Goal: Information Seeking & Learning: Check status

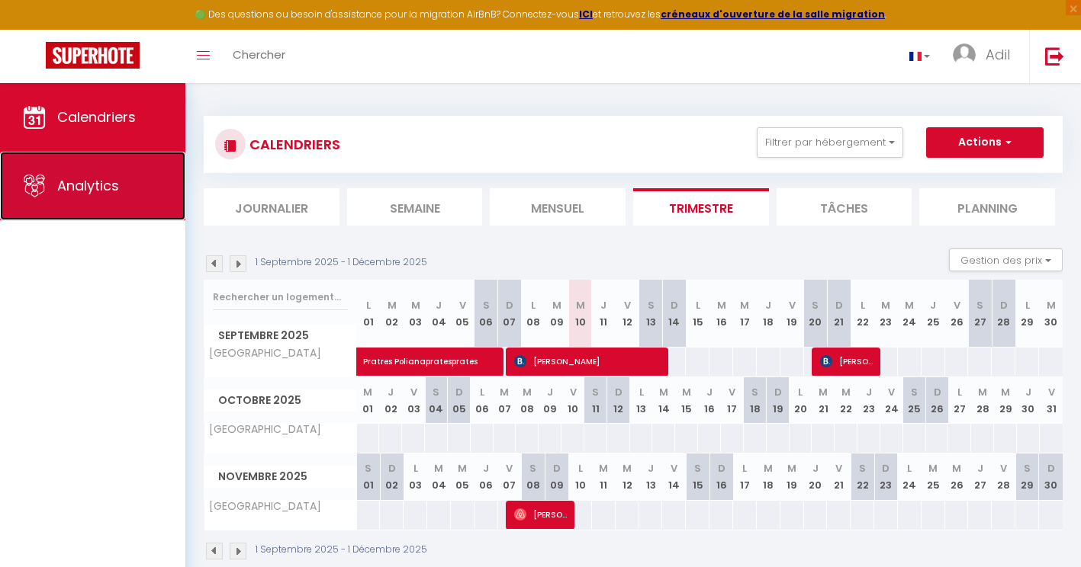
drag, startPoint x: 0, startPoint y: 0, endPoint x: 46, endPoint y: 211, distance: 216.1
click at [46, 211] on link "Analytics" at bounding box center [92, 186] width 185 height 69
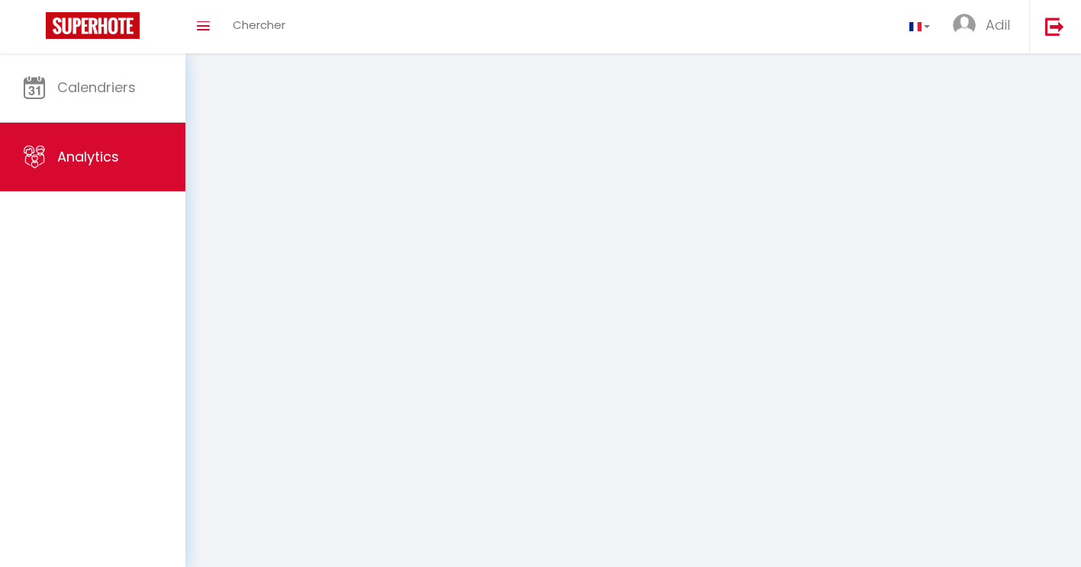
select select "2025"
select select "9"
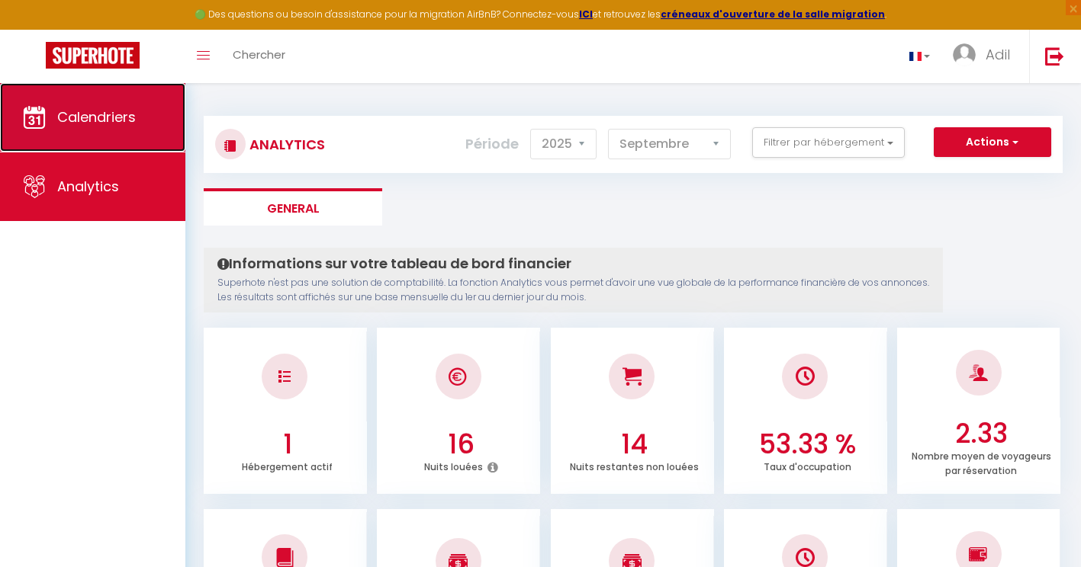
click at [69, 117] on span "Calendriers" at bounding box center [96, 117] width 79 height 19
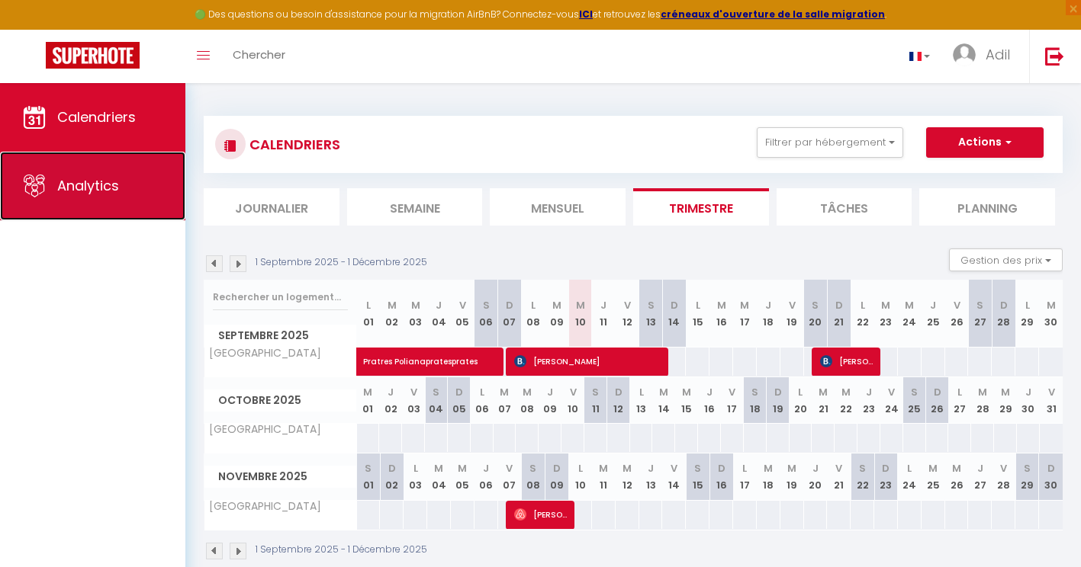
click at [117, 207] on link "Analytics" at bounding box center [92, 186] width 185 height 69
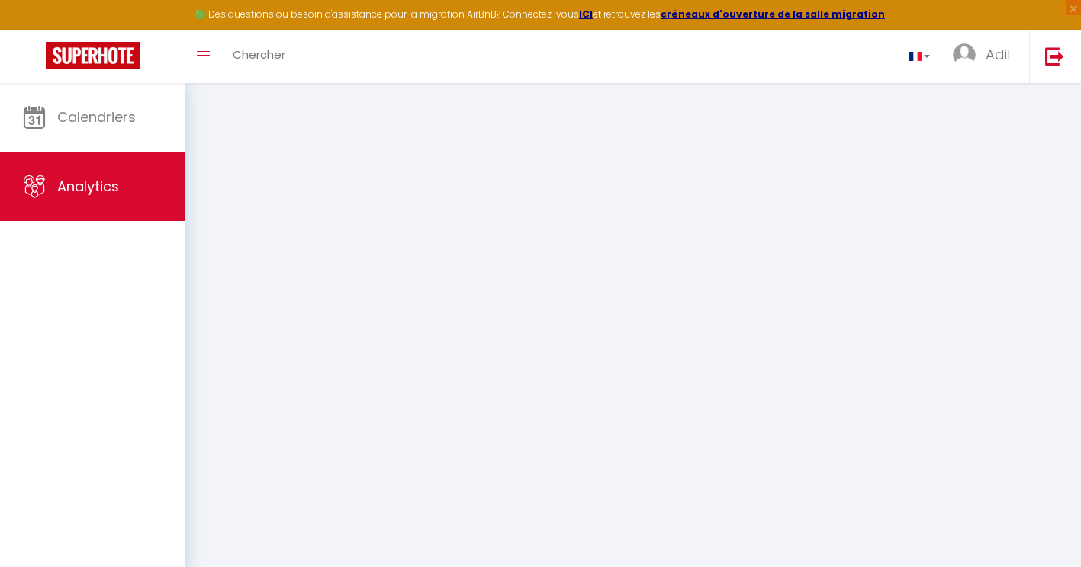
select select "2025"
select select "9"
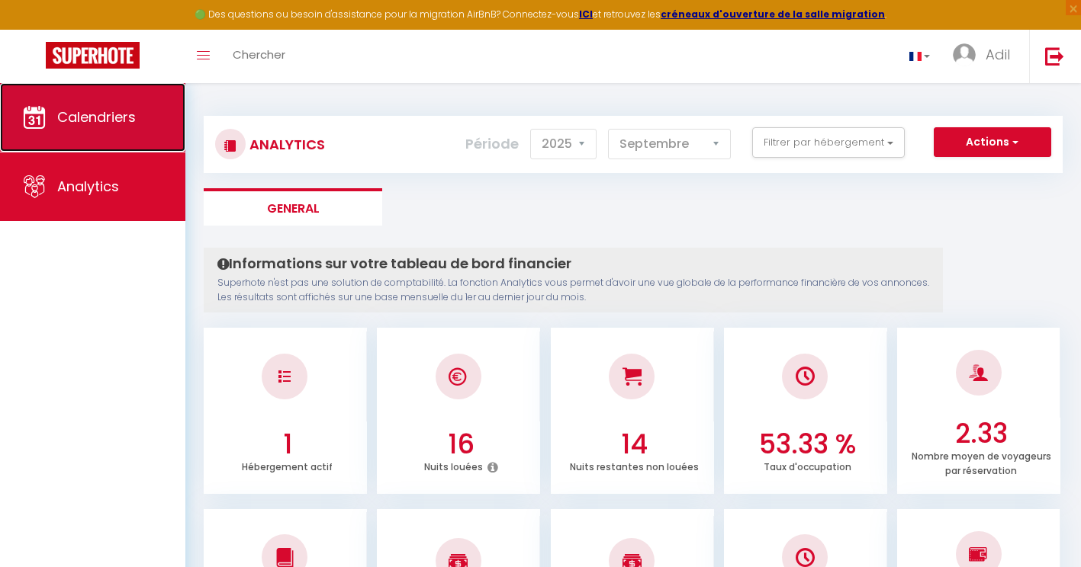
click at [91, 123] on span "Calendriers" at bounding box center [96, 117] width 79 height 19
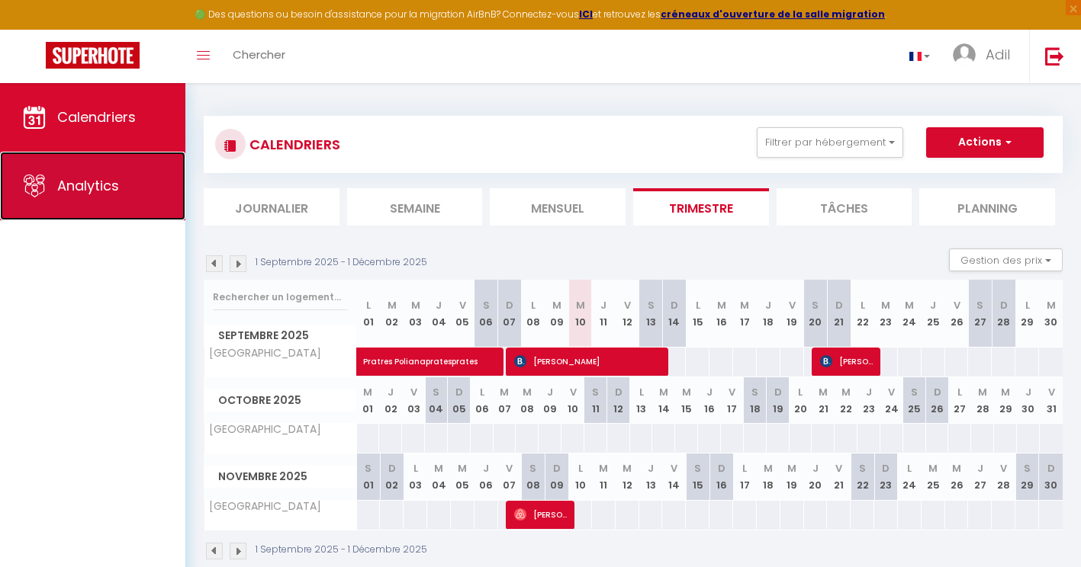
click at [150, 187] on link "Analytics" at bounding box center [92, 186] width 185 height 69
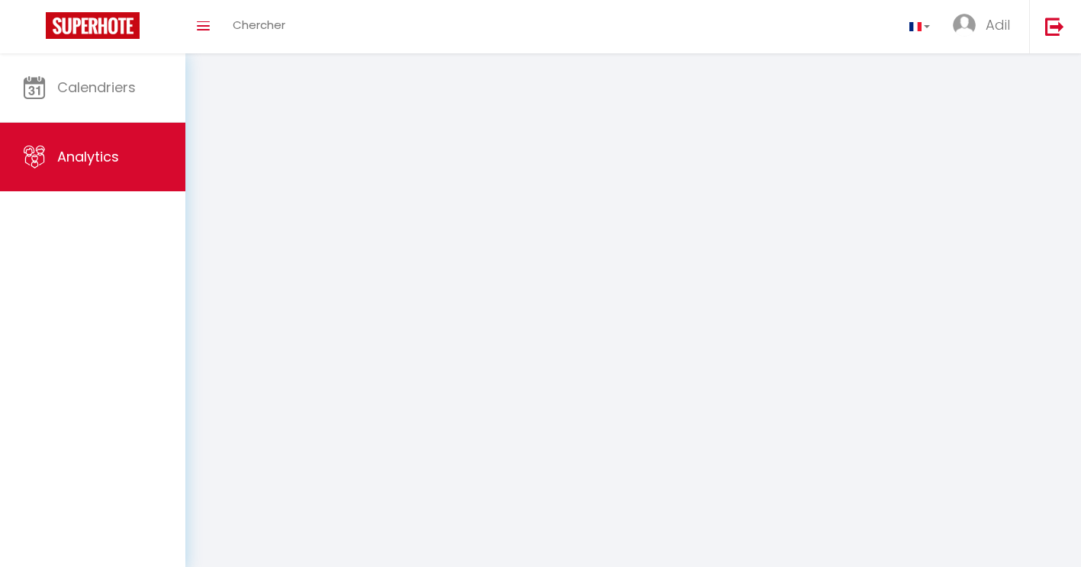
select select "2025"
select select "9"
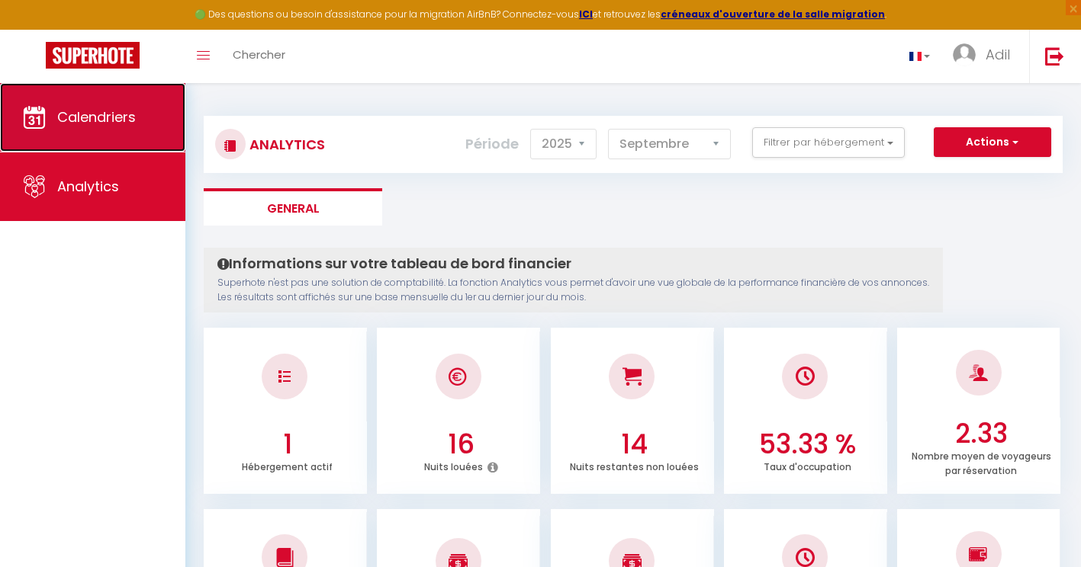
click at [130, 117] on span "Calendriers" at bounding box center [96, 117] width 79 height 19
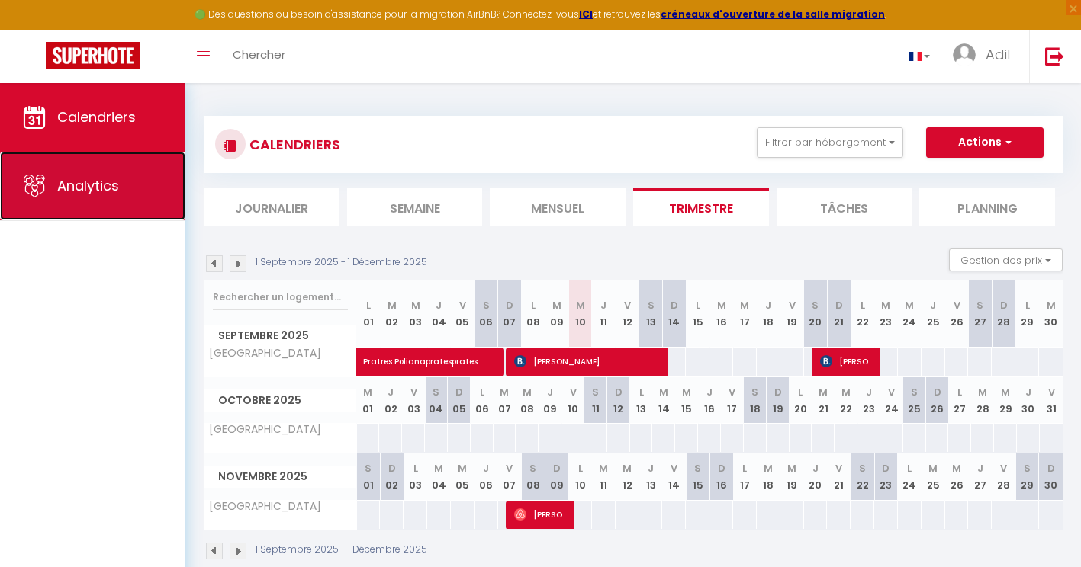
click at [178, 202] on link "Analytics" at bounding box center [92, 186] width 185 height 69
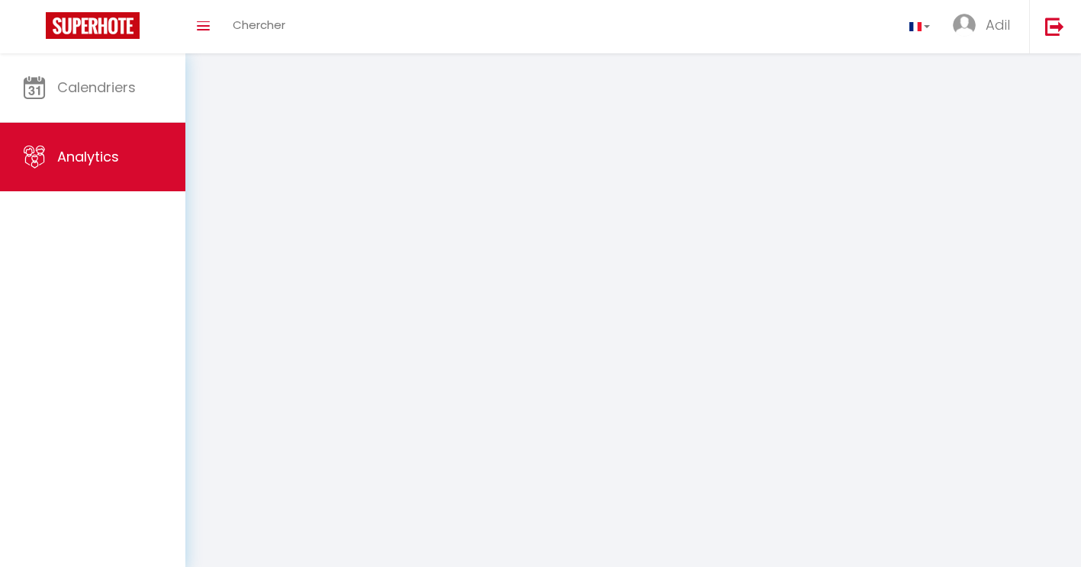
select select "2025"
select select "9"
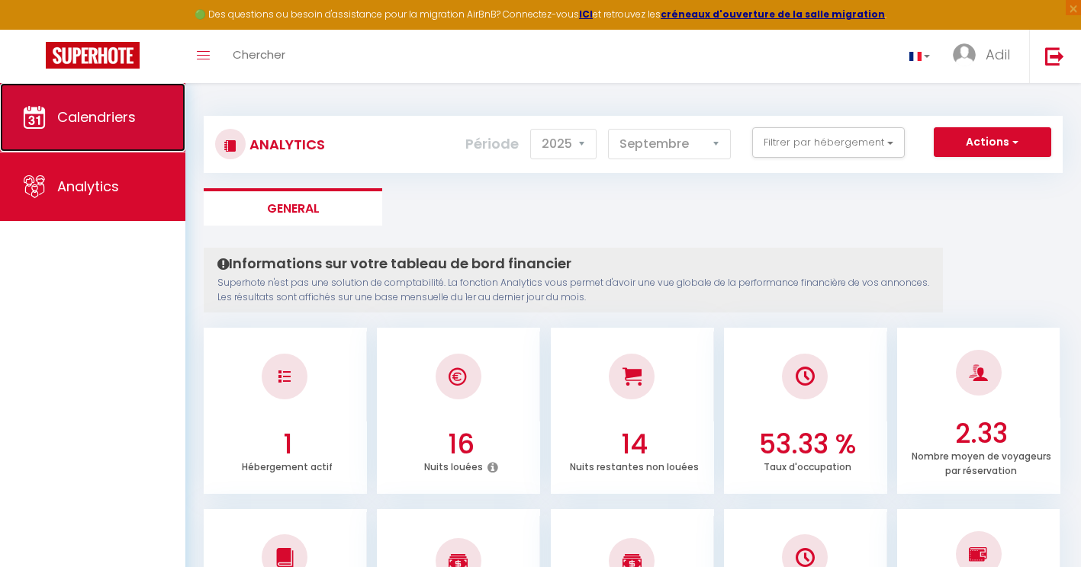
click at [109, 111] on span "Calendriers" at bounding box center [96, 117] width 79 height 19
